Goal: Find specific page/section: Find specific page/section

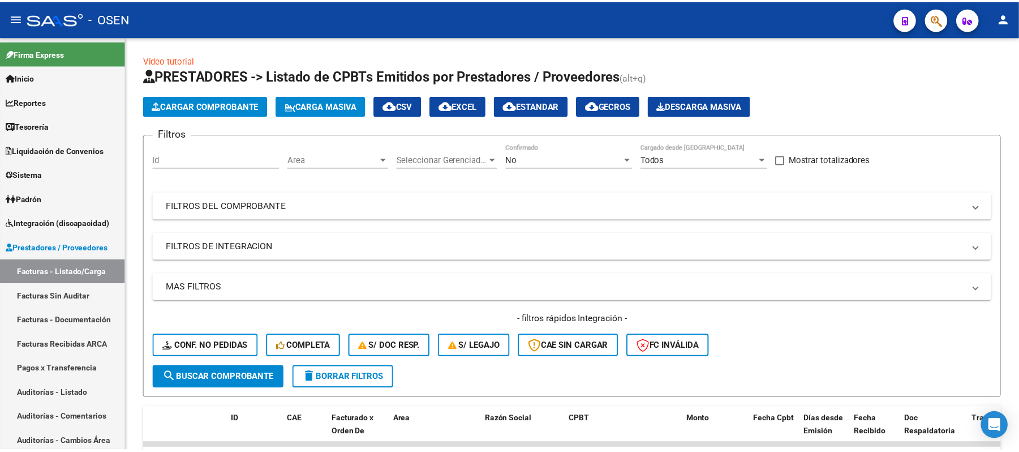
scroll to position [359, 0]
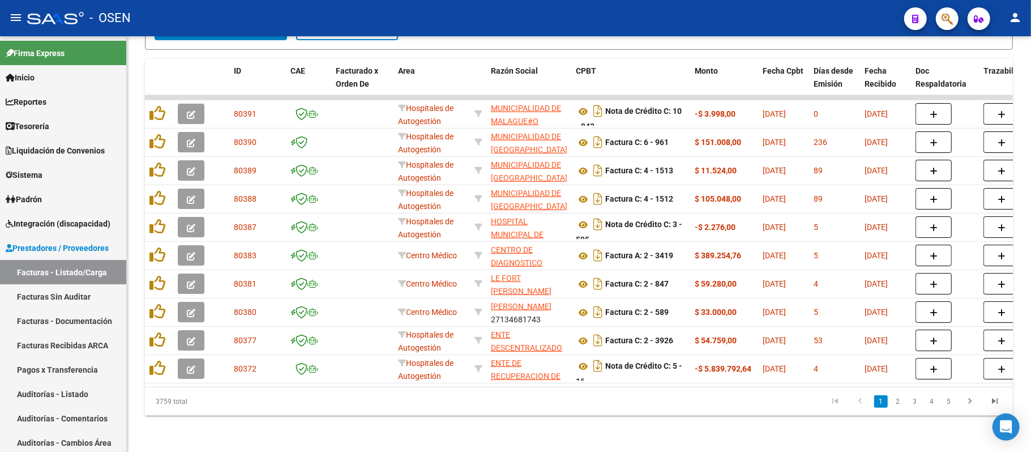
click at [954, 18] on button "button" at bounding box center [947, 18] width 23 height 23
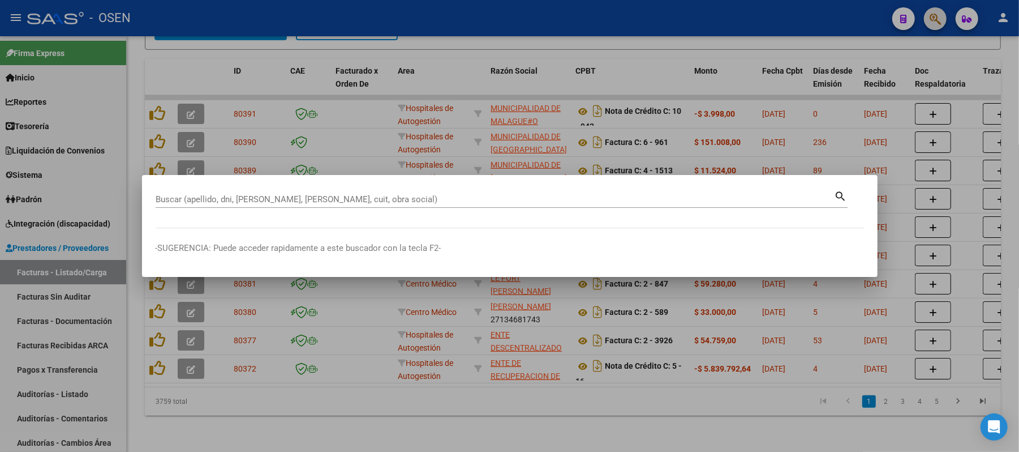
paste input "26.986.133"
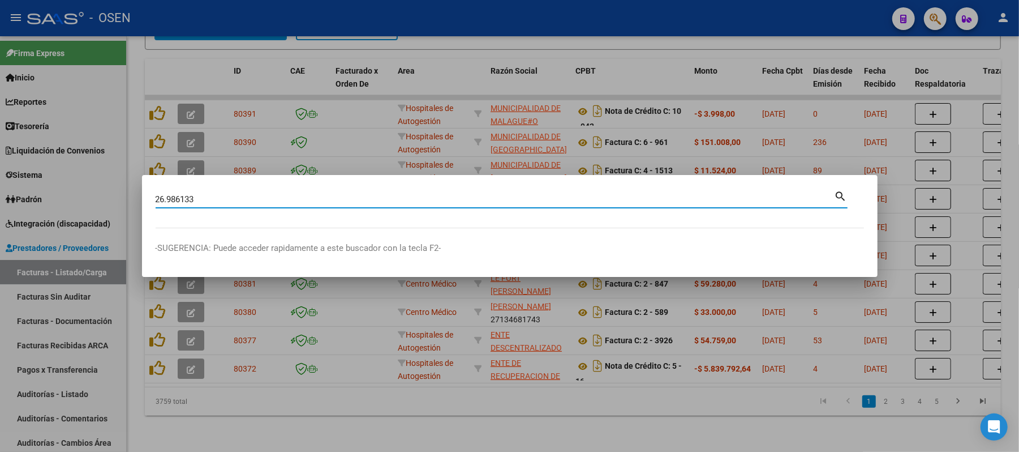
click at [166, 195] on input "26.986133" at bounding box center [495, 199] width 679 height 10
type input "26986133"
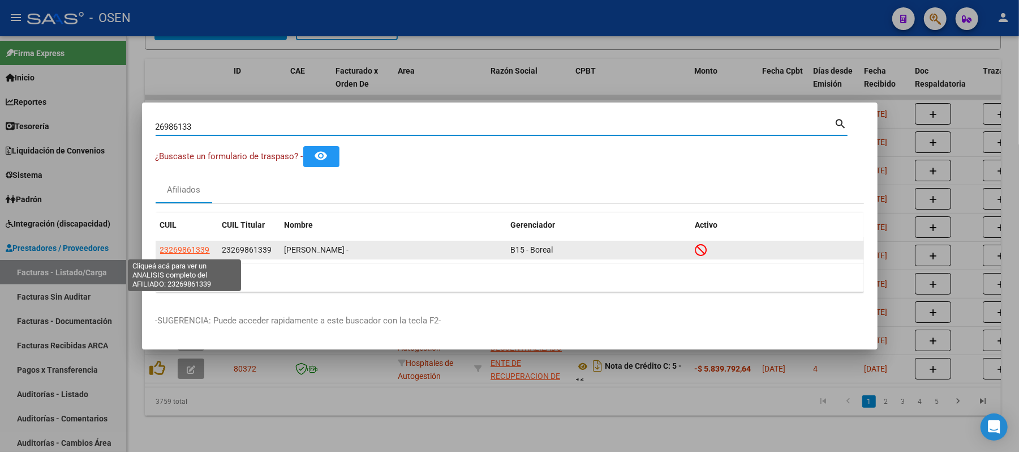
click at [162, 254] on span "23269861339" at bounding box center [185, 249] width 50 height 9
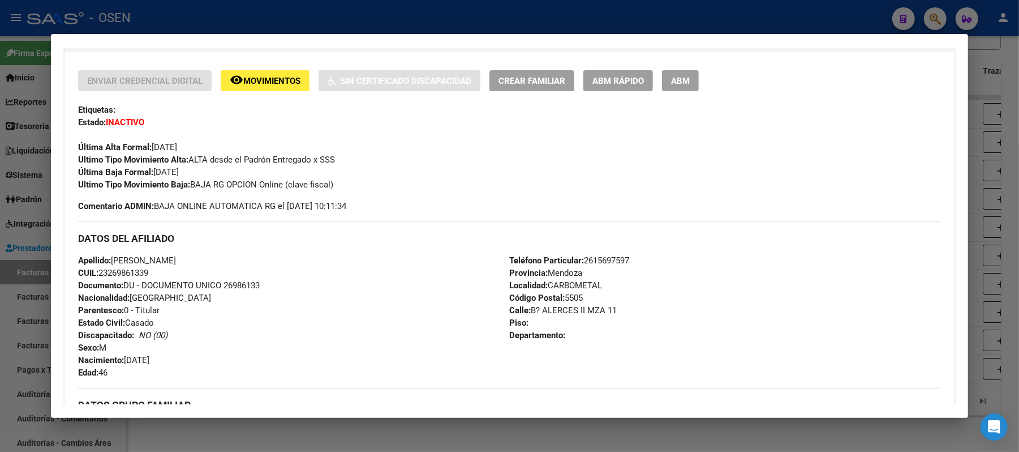
scroll to position [0, 0]
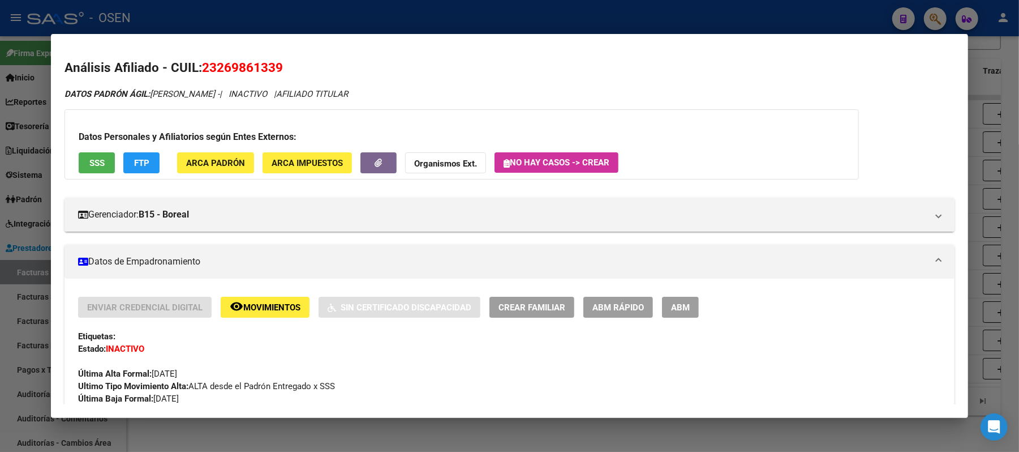
click at [96, 163] on span "SSS" at bounding box center [96, 163] width 15 height 10
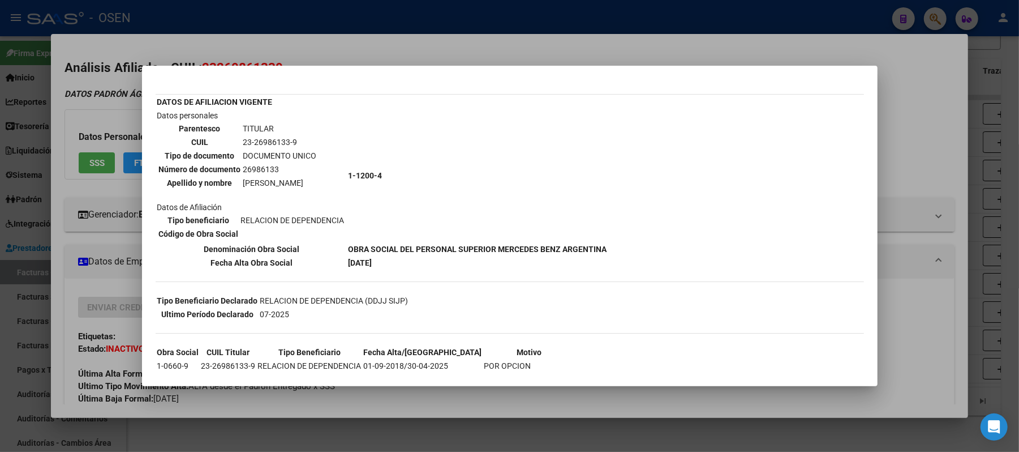
scroll to position [75, 0]
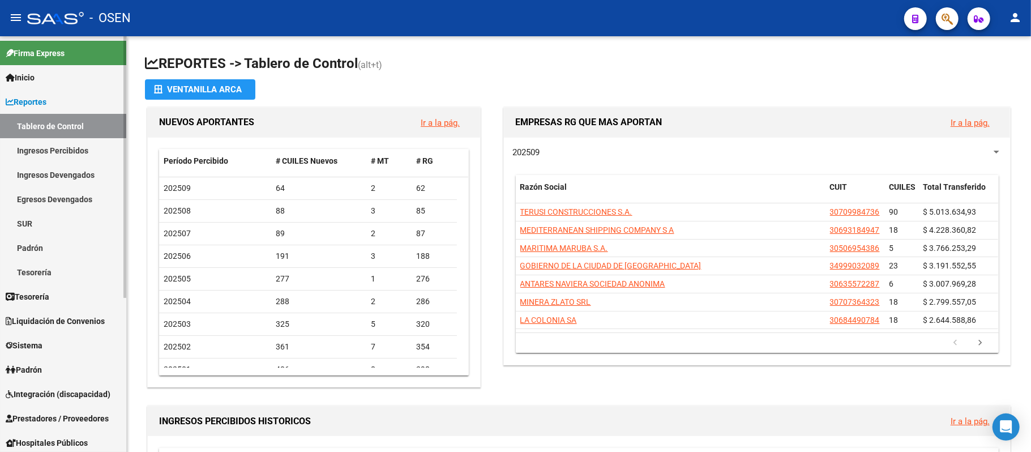
click at [62, 423] on span "Prestadores / Proveedores" at bounding box center [57, 418] width 103 height 12
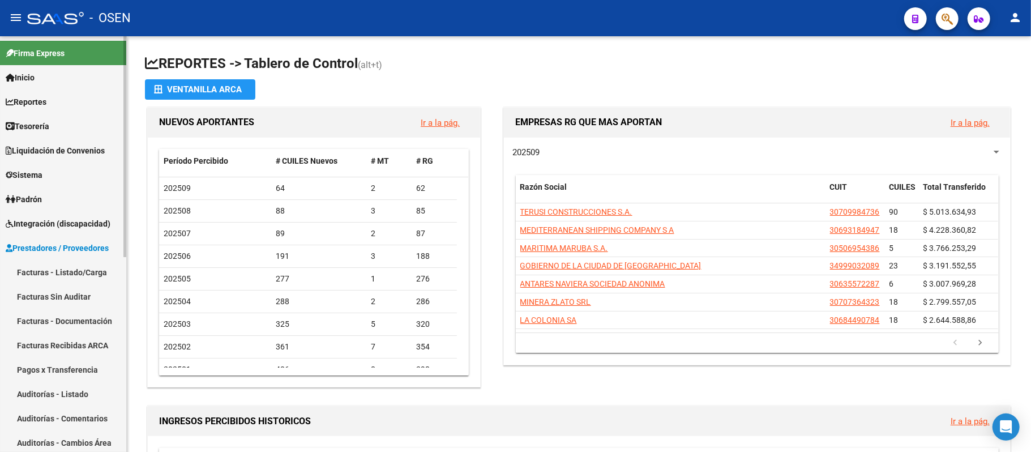
click at [91, 269] on link "Facturas - Listado/Carga" at bounding box center [63, 272] width 126 height 24
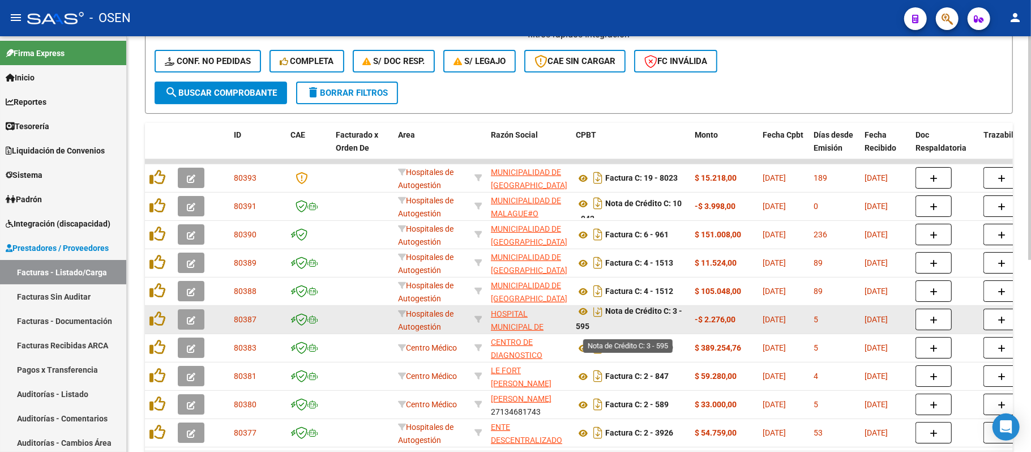
scroll to position [7, 0]
